Goal: Information Seeking & Learning: Learn about a topic

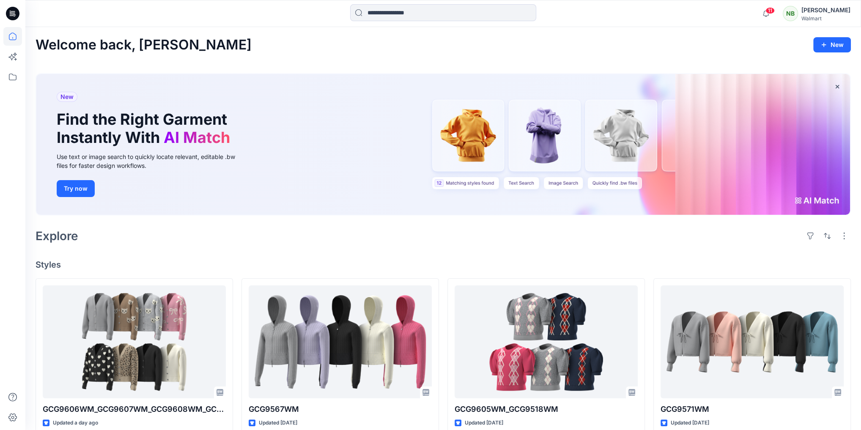
click at [839, 14] on div "[PERSON_NAME]" at bounding box center [825, 10] width 49 height 10
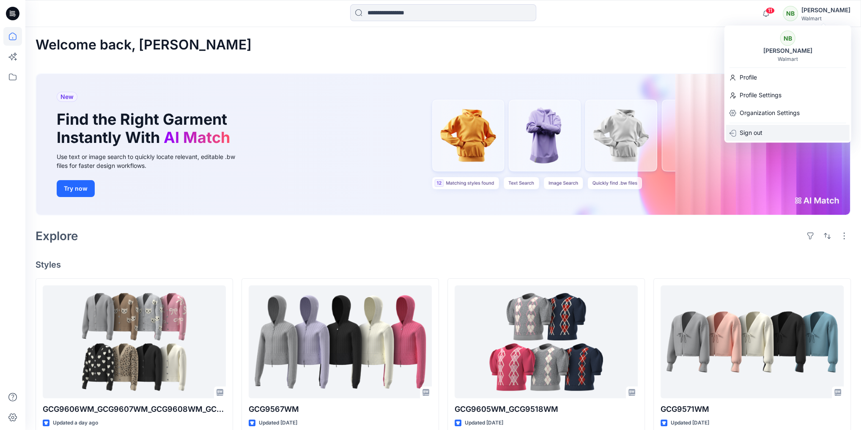
click at [744, 133] on p "Sign out" at bounding box center [750, 133] width 23 height 16
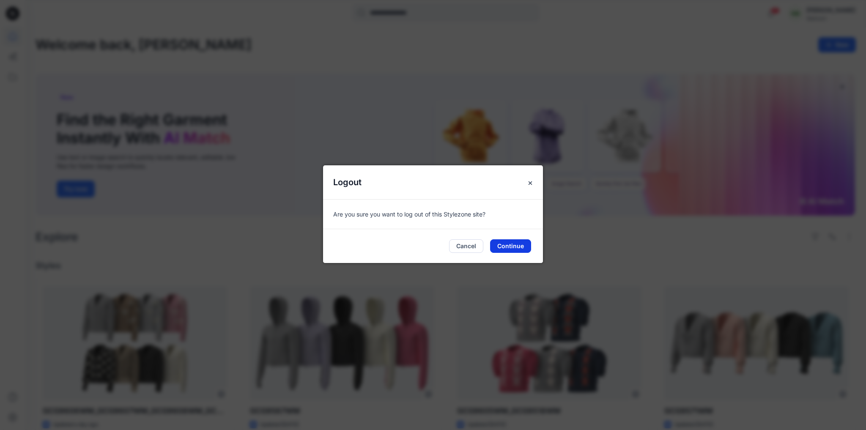
click at [514, 243] on button "Continue" at bounding box center [510, 246] width 41 height 14
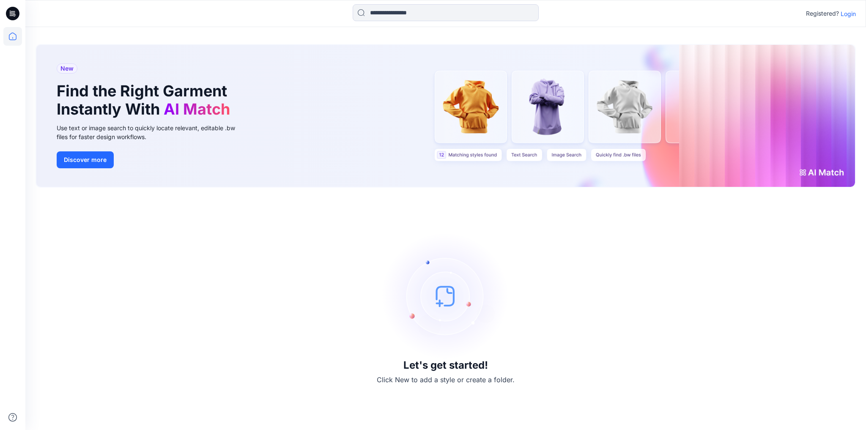
click at [845, 14] on p "Login" at bounding box center [848, 13] width 15 height 9
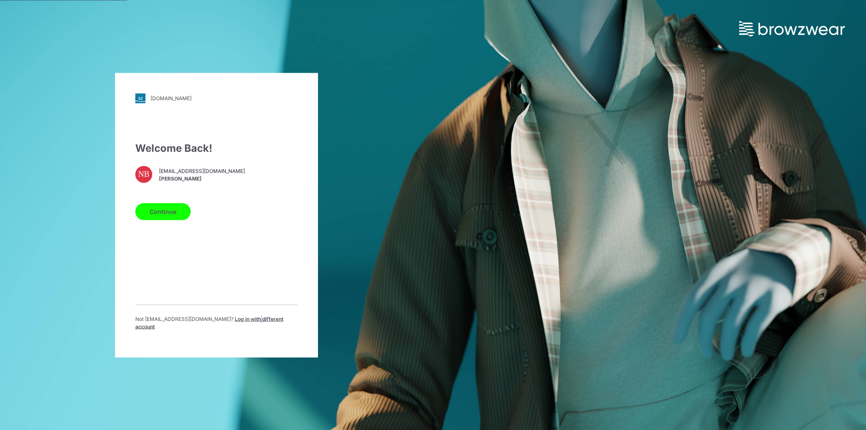
click at [222, 328] on div "Not nikkib@4salty.com ? Log in with different account" at bounding box center [216, 326] width 162 height 22
click at [222, 326] on p "Not nikkib@4salty.com ? Log in with different account" at bounding box center [216, 322] width 162 height 15
click at [212, 323] on span "Log in with different account" at bounding box center [209, 322] width 148 height 14
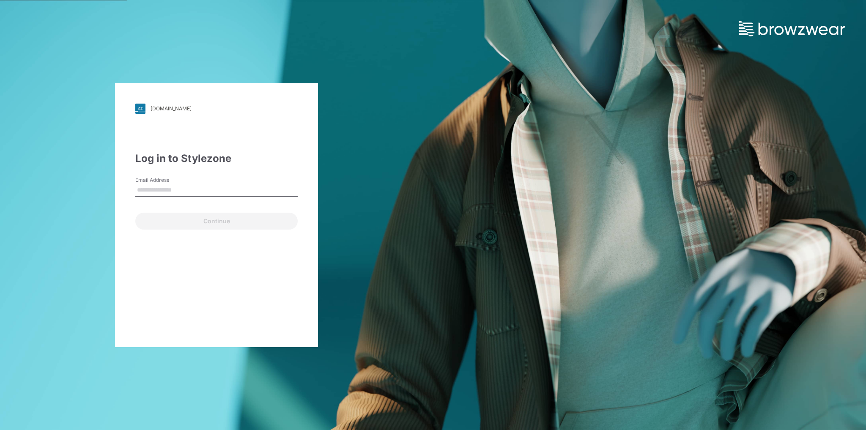
type input "**********"
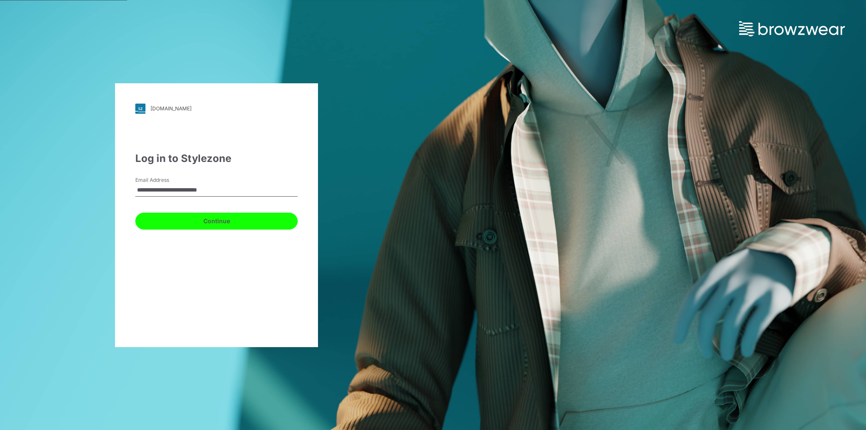
click at [203, 227] on button "Continue" at bounding box center [216, 221] width 162 height 17
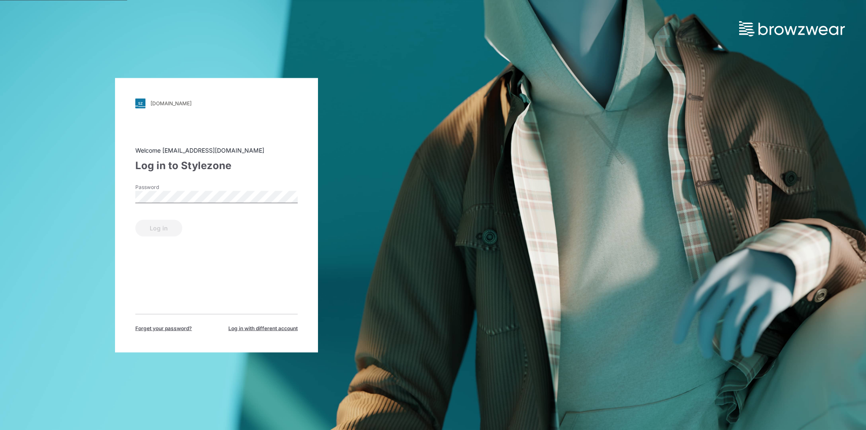
drag, startPoint x: 186, startPoint y: 182, endPoint x: 189, endPoint y: 190, distance: 8.4
click at [187, 184] on div "Welcome jprekop@reunitedclothing.com Log in to Stylezone Password Log in Forget…" at bounding box center [216, 238] width 162 height 186
click at [153, 230] on button "Log in" at bounding box center [158, 227] width 47 height 17
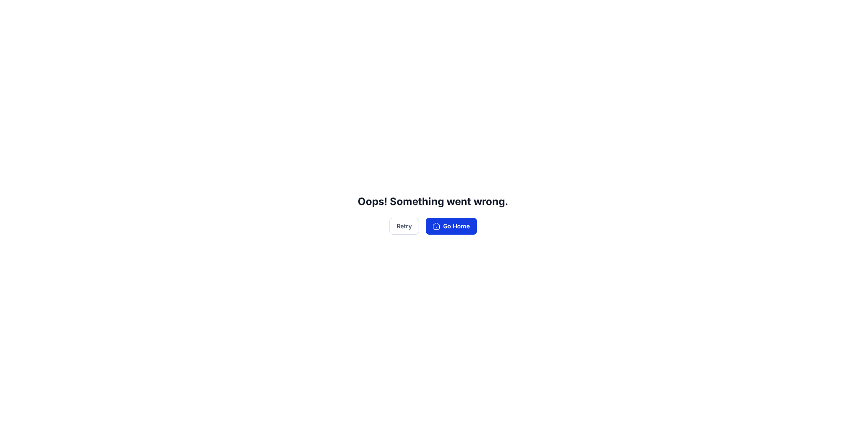
click at [460, 227] on button "Go Home" at bounding box center [451, 226] width 51 height 17
click at [447, 222] on button "Go Home" at bounding box center [451, 226] width 51 height 17
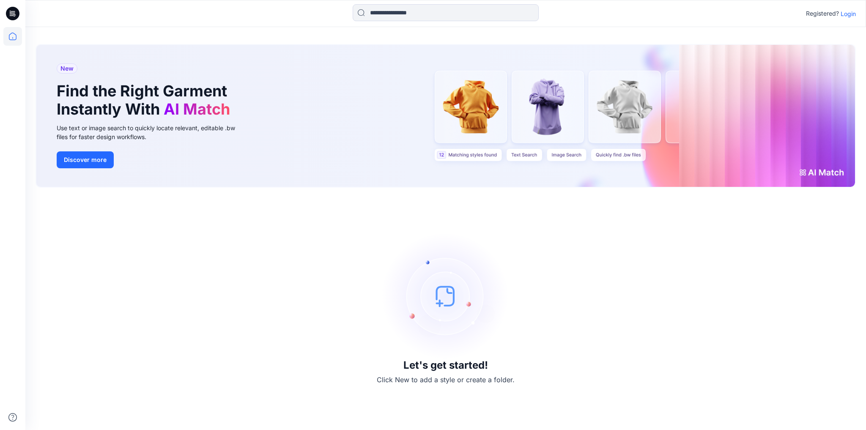
click at [405, 229] on div "Let's get started! Click New to add a style or create a folder." at bounding box center [446, 309] width 820 height 222
click at [855, 12] on p "Login" at bounding box center [848, 13] width 15 height 9
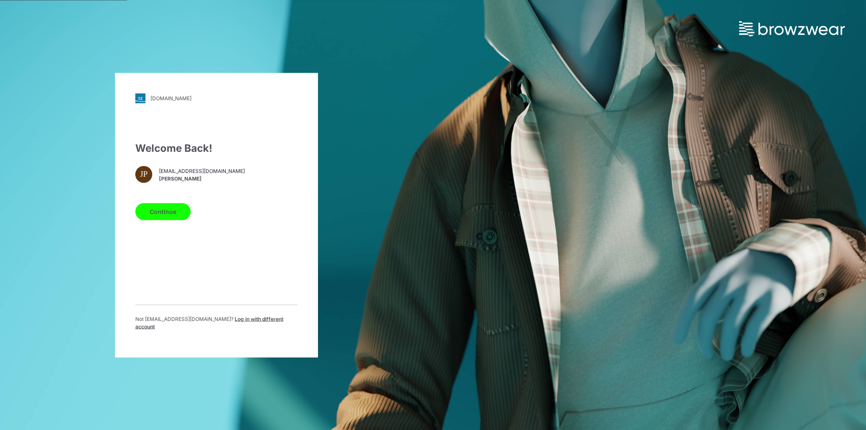
click at [178, 217] on button "Continue" at bounding box center [162, 211] width 55 height 17
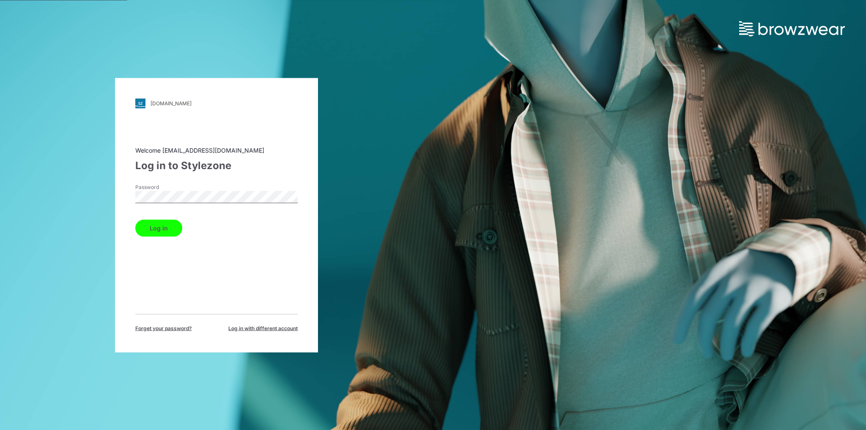
click at [153, 230] on button "Log in" at bounding box center [158, 227] width 47 height 17
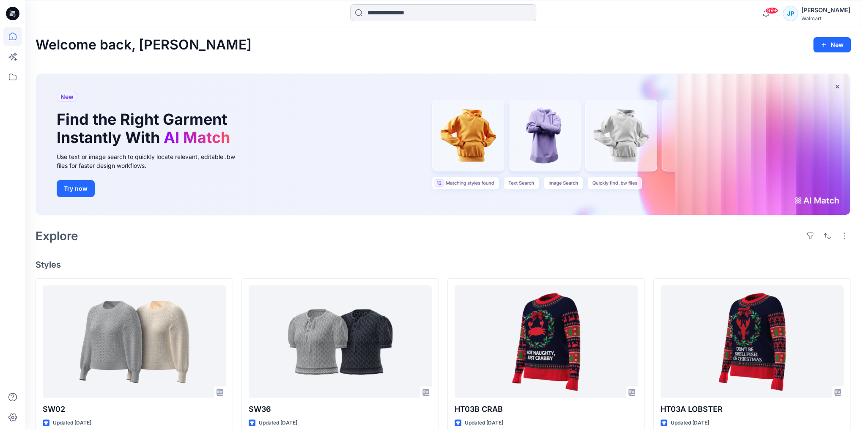
click at [409, 8] on input at bounding box center [443, 12] width 186 height 17
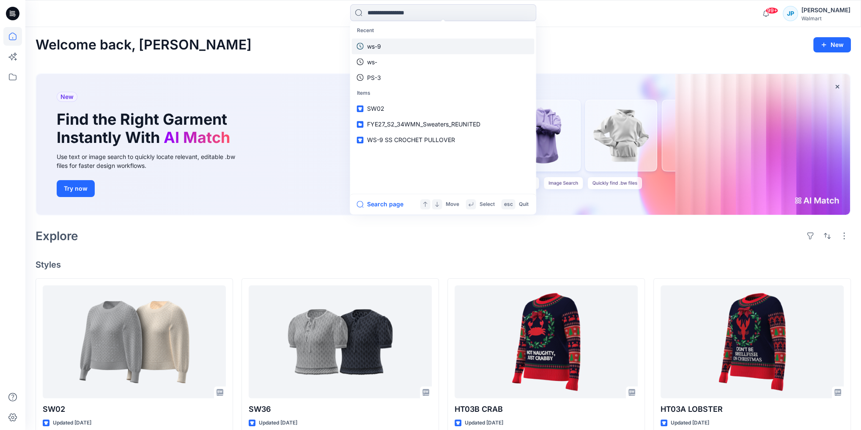
click at [383, 49] on link "ws-9" at bounding box center [442, 46] width 183 height 16
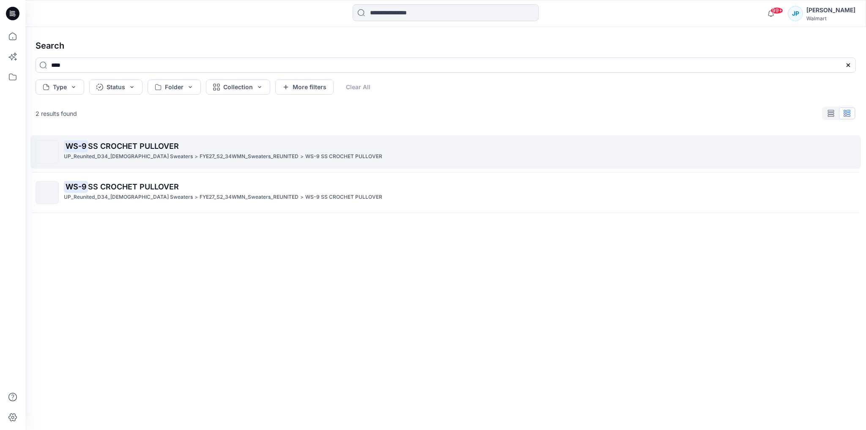
click at [227, 142] on p "WS-9 SS CROCHET PULLOVER" at bounding box center [460, 146] width 792 height 12
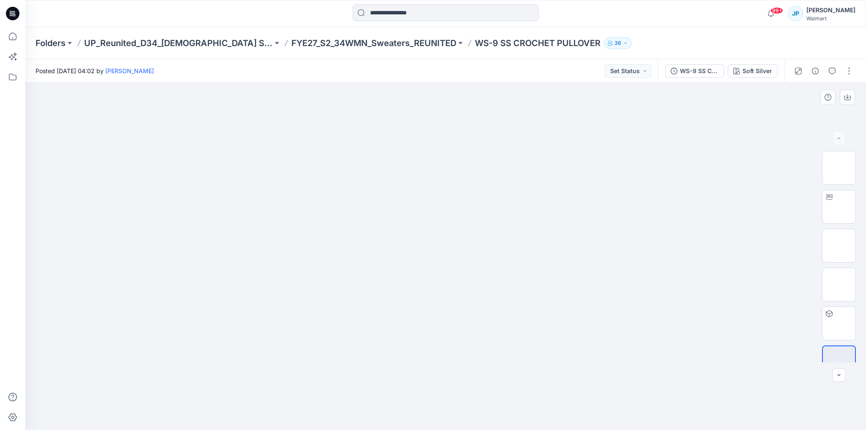
click at [145, 238] on div at bounding box center [445, 256] width 841 height 347
